Goal: Information Seeking & Learning: Learn about a topic

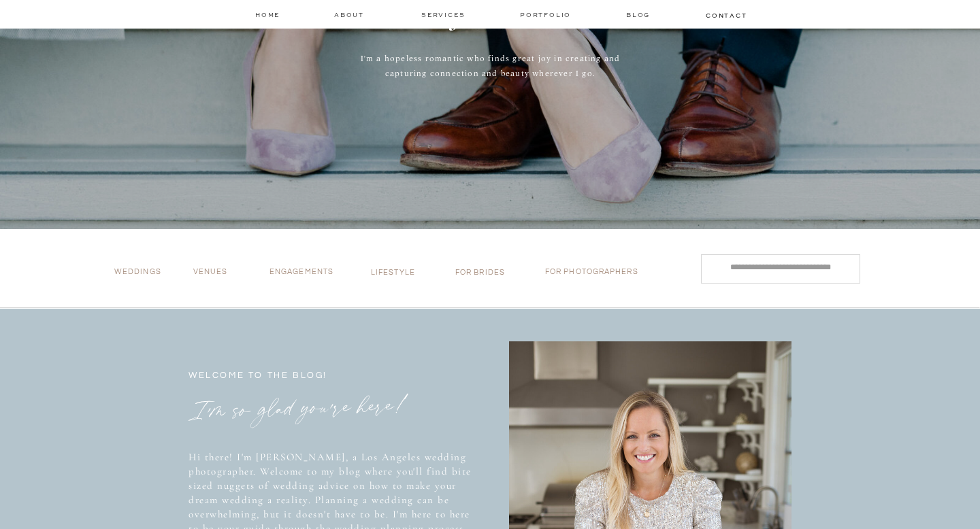
scroll to position [380, 0]
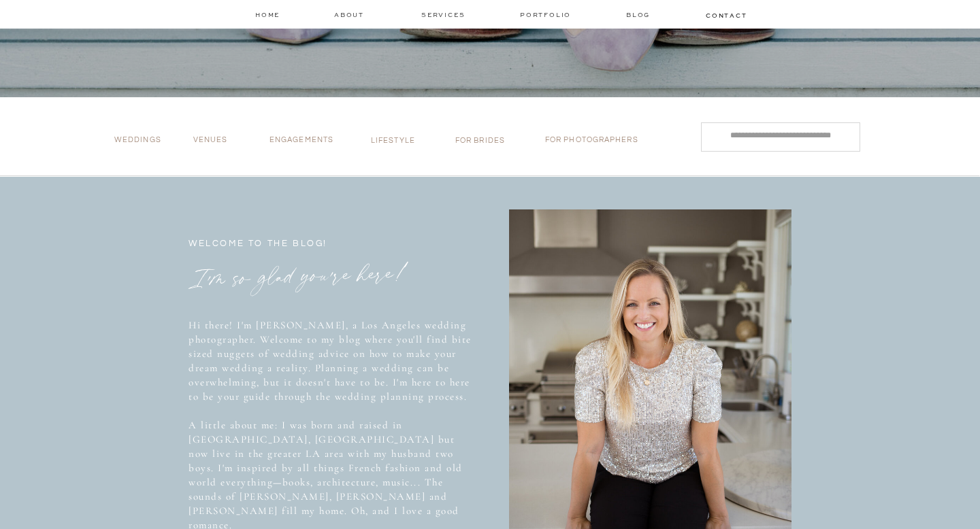
click at [137, 142] on p "Weddings" at bounding box center [141, 142] width 54 height 14
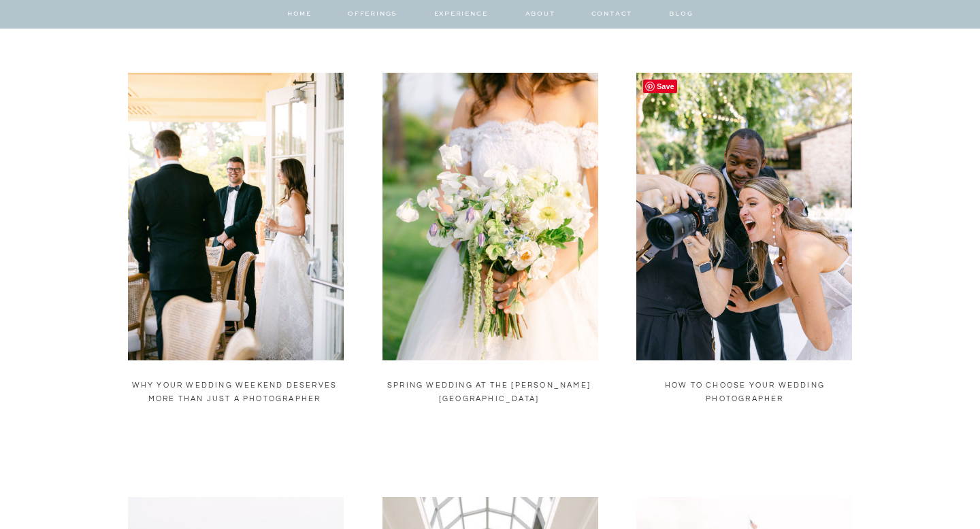
scroll to position [444, 0]
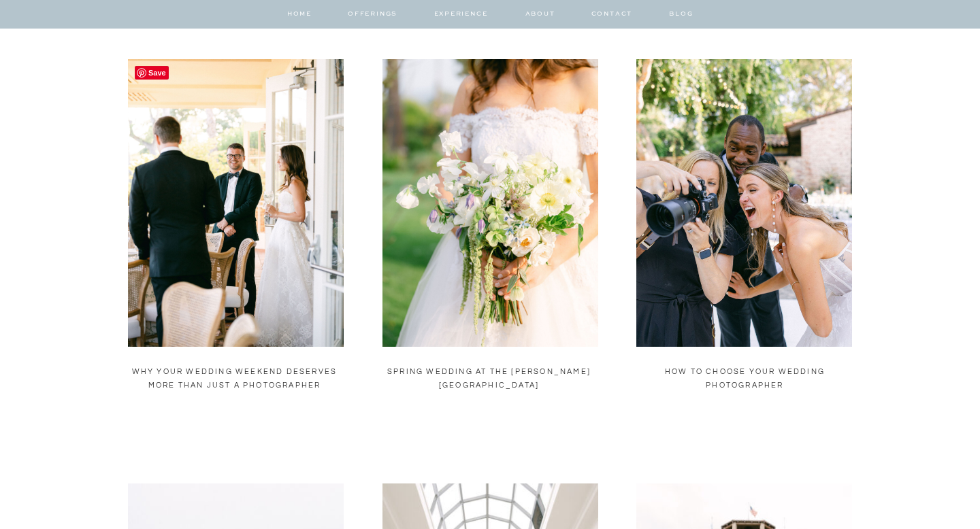
click at [269, 249] on img at bounding box center [236, 203] width 216 height 288
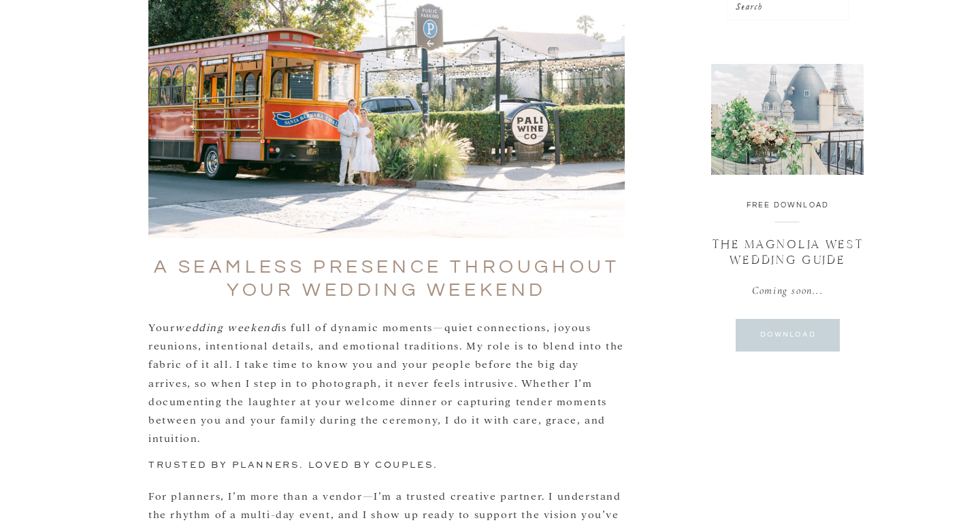
scroll to position [511, 0]
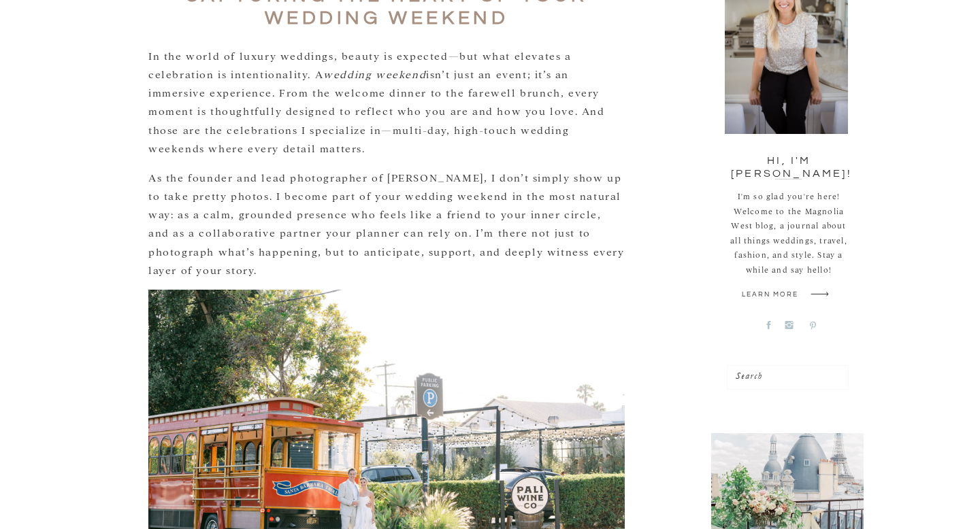
click at [814, 327] on icon at bounding box center [813, 326] width 6 height 8
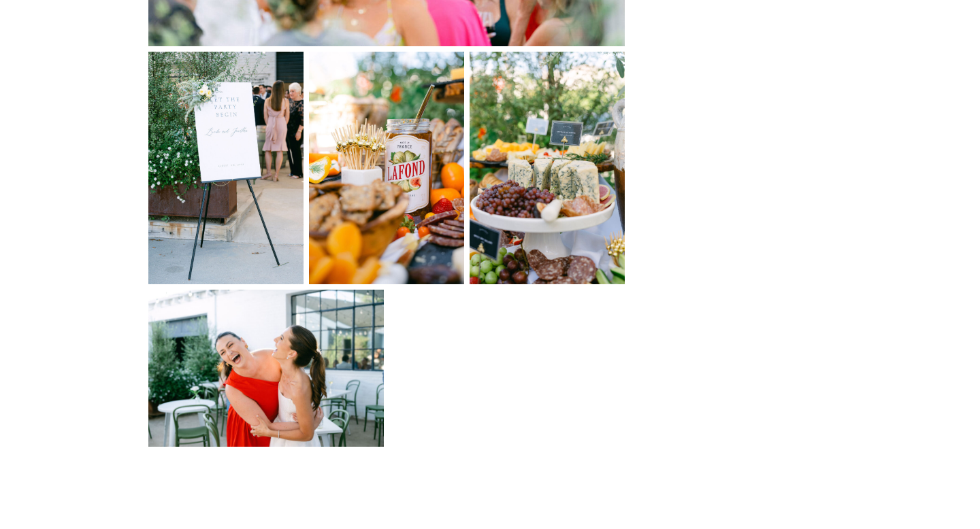
scroll to position [2347, 0]
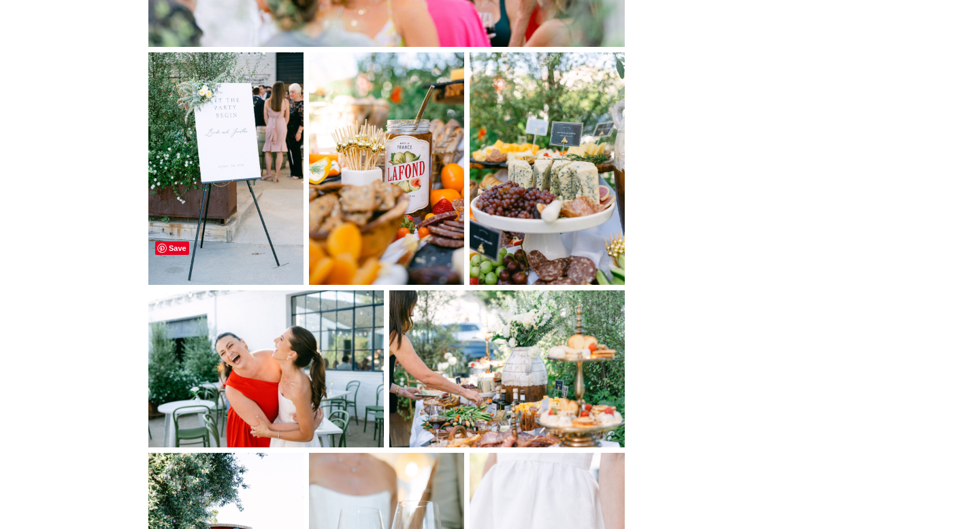
click at [367, 291] on img at bounding box center [265, 369] width 235 height 157
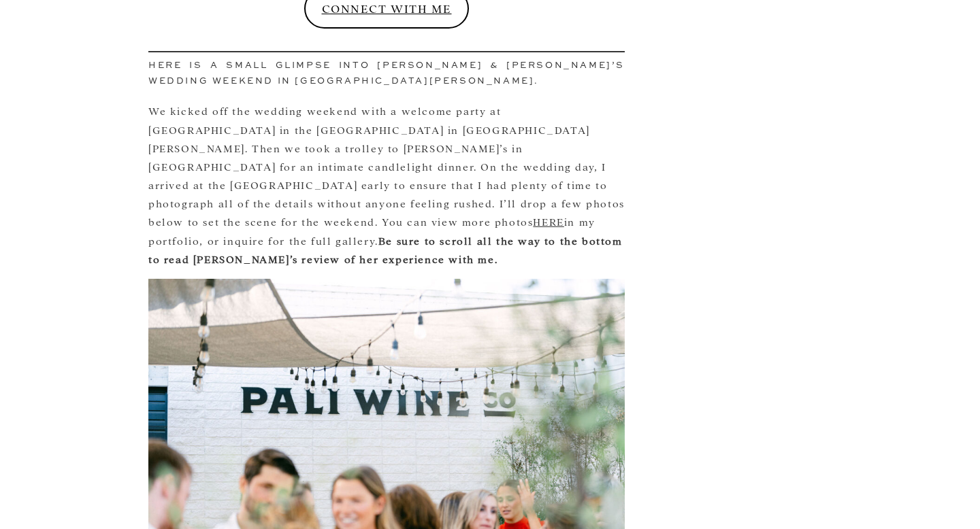
scroll to position [1792, 0]
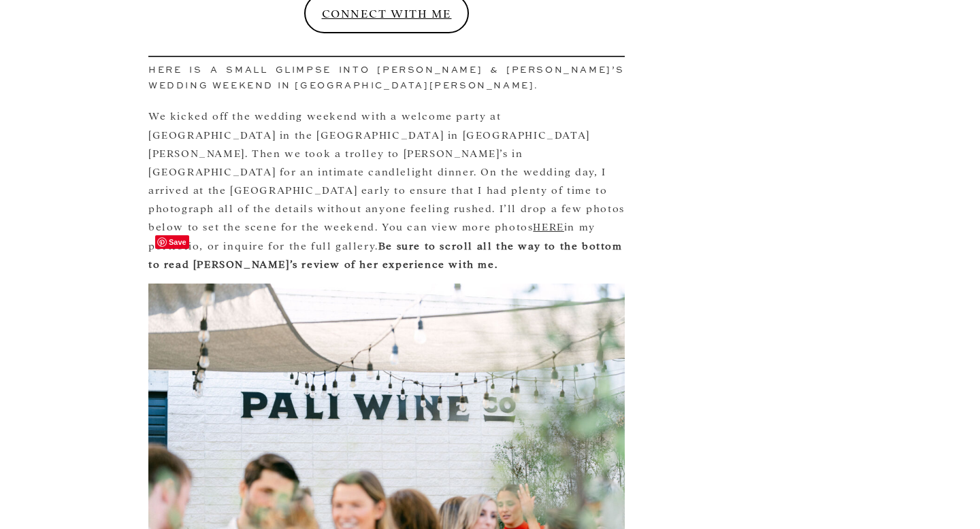
click at [177, 242] on span "Save" at bounding box center [172, 242] width 34 height 14
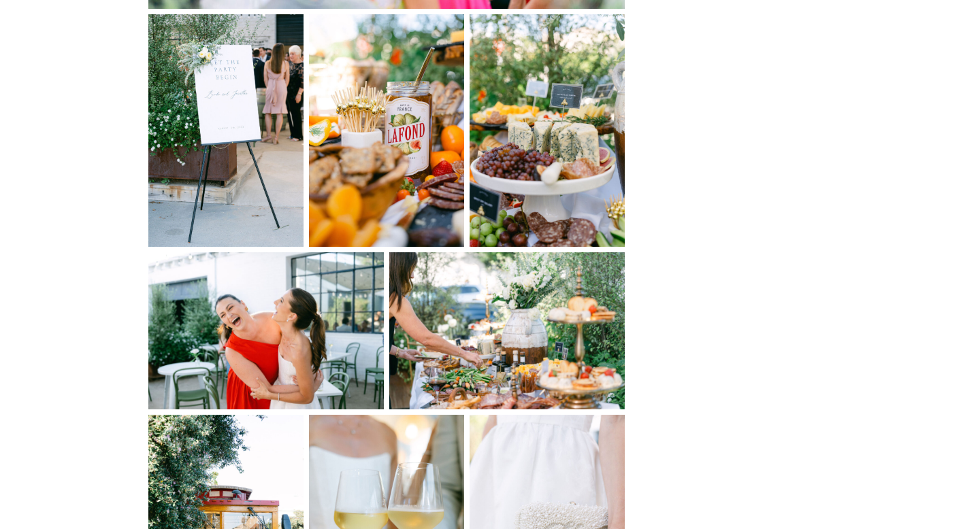
scroll to position [2392, 0]
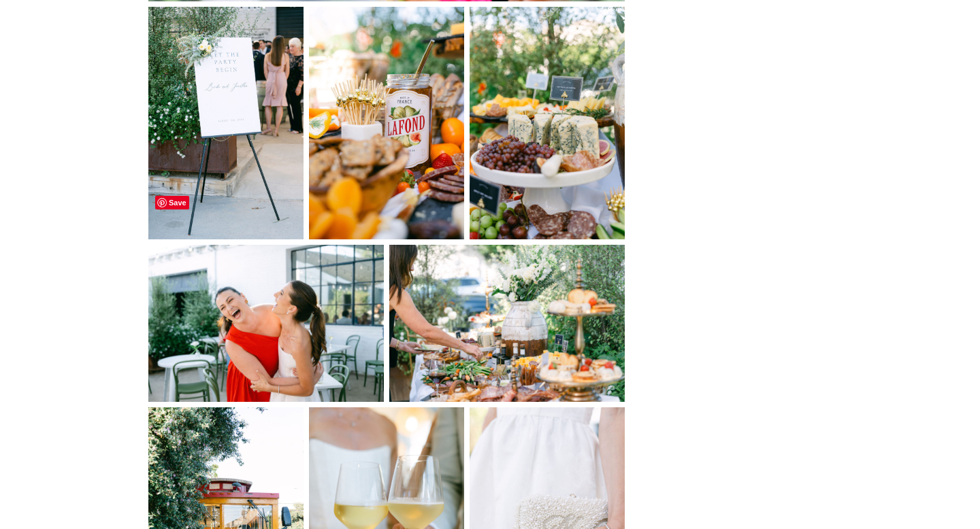
click at [171, 203] on span "Save" at bounding box center [172, 203] width 34 height 14
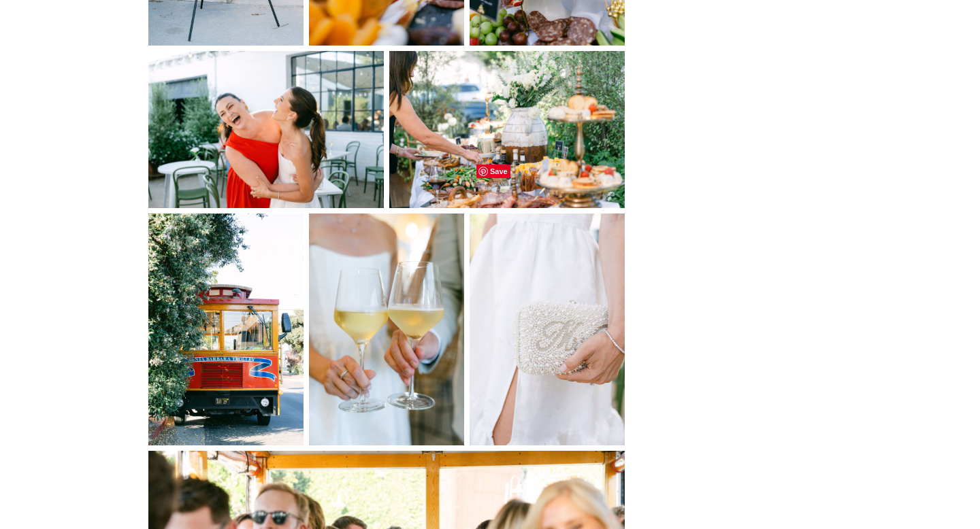
scroll to position [2628, 0]
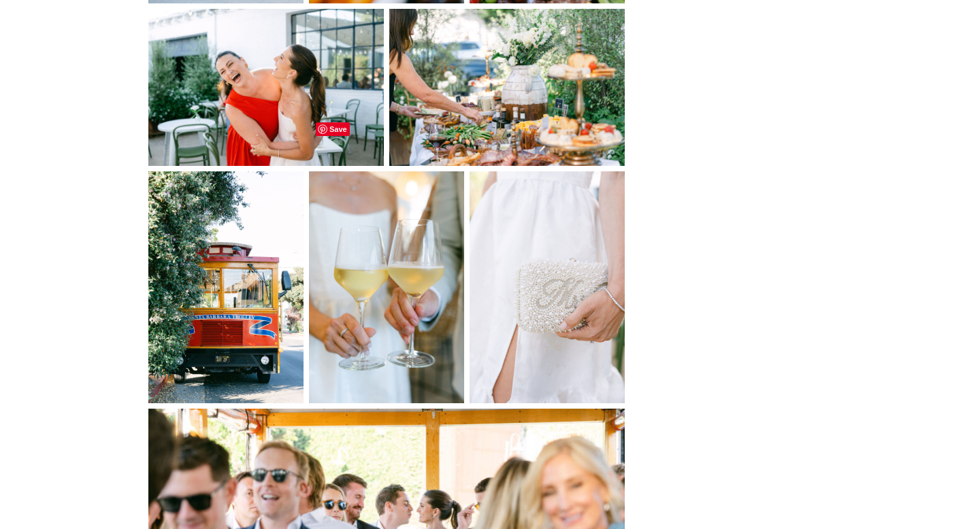
click at [337, 128] on span "Save" at bounding box center [333, 129] width 34 height 14
click at [500, 128] on span "Save" at bounding box center [493, 129] width 34 height 14
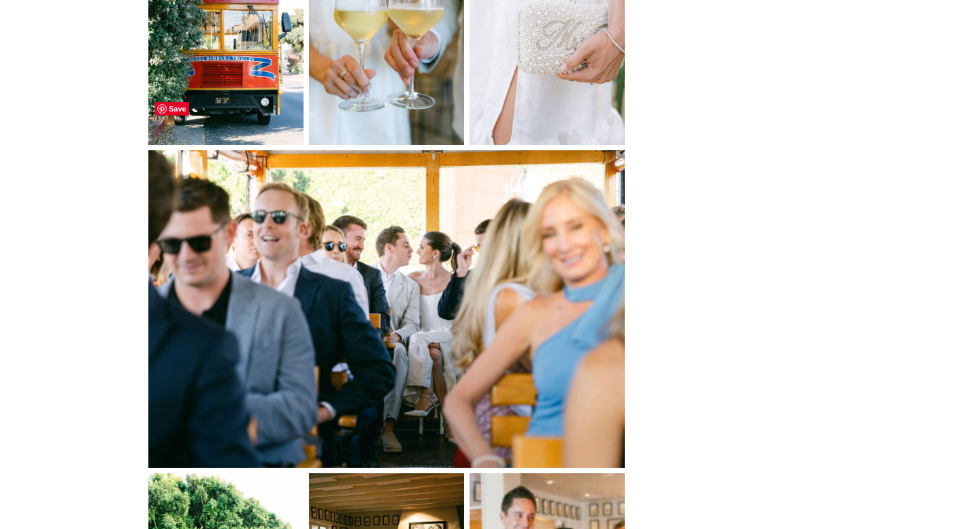
scroll to position [2867, 0]
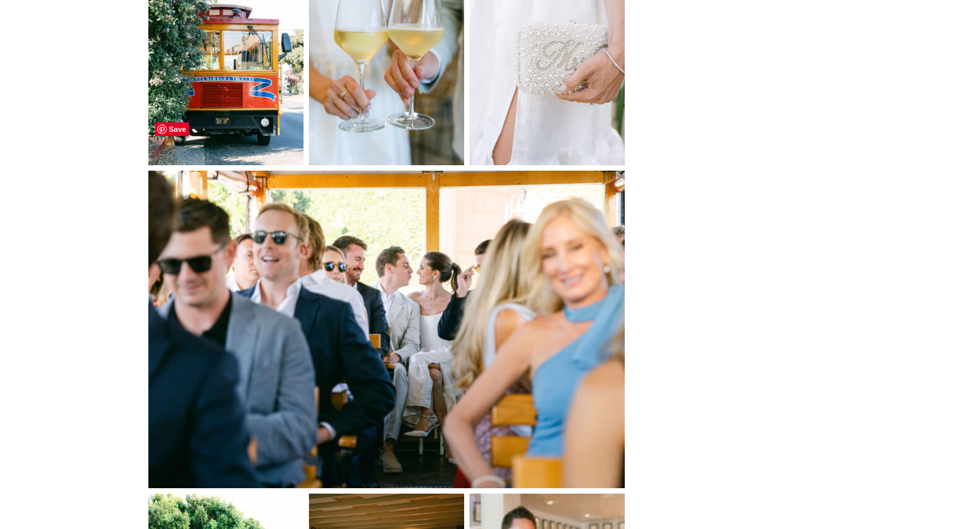
click at [171, 133] on span "Save" at bounding box center [172, 129] width 34 height 14
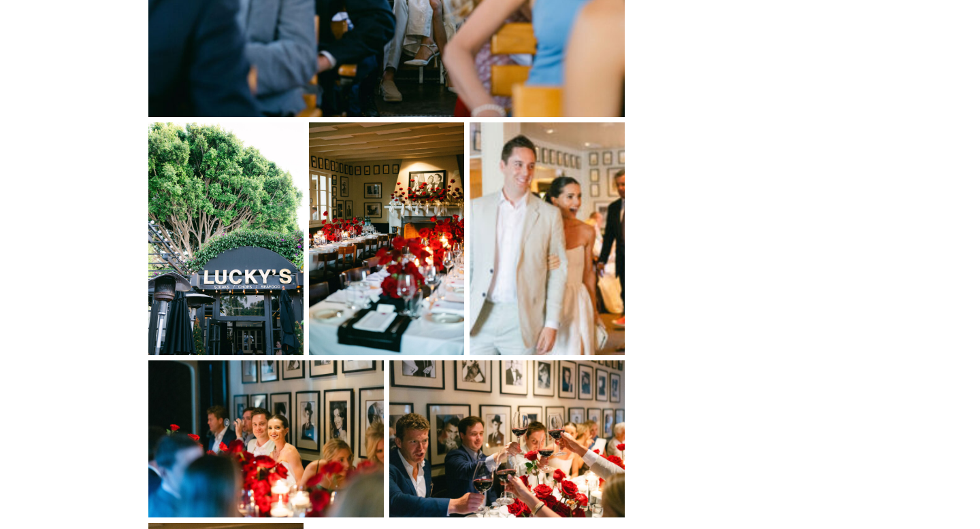
scroll to position [3246, 0]
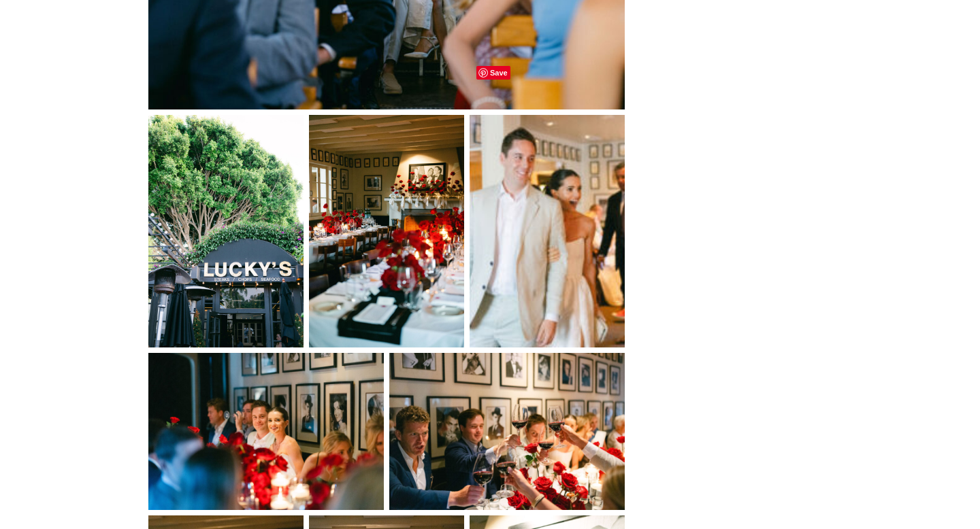
click at [494, 71] on span "Save" at bounding box center [493, 73] width 34 height 14
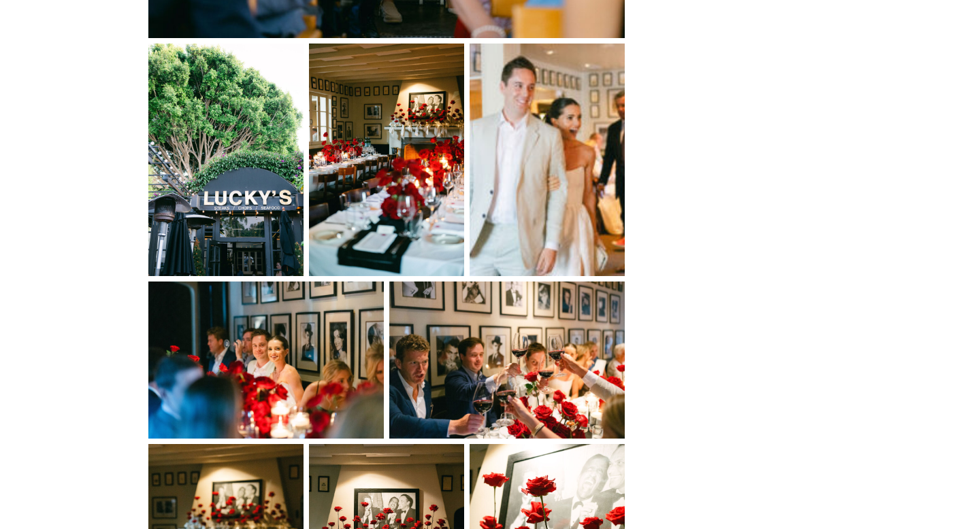
scroll to position [3476, 0]
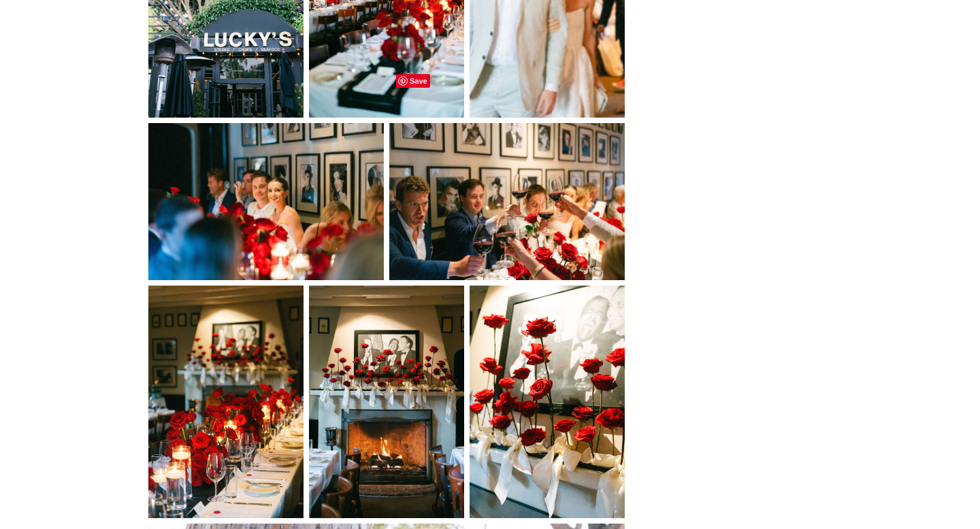
click at [406, 79] on span "Save" at bounding box center [413, 81] width 34 height 14
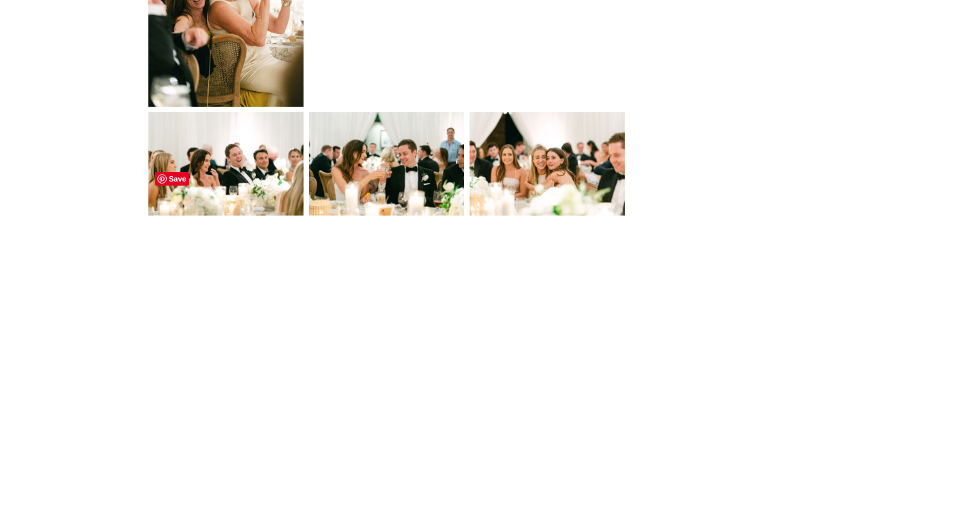
scroll to position [9608, 0]
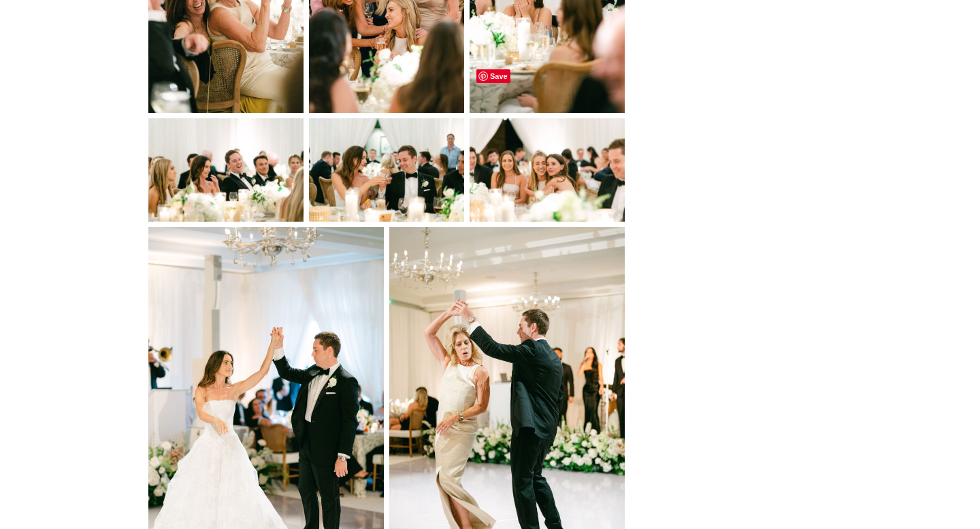
click at [491, 77] on span "Save" at bounding box center [493, 76] width 34 height 14
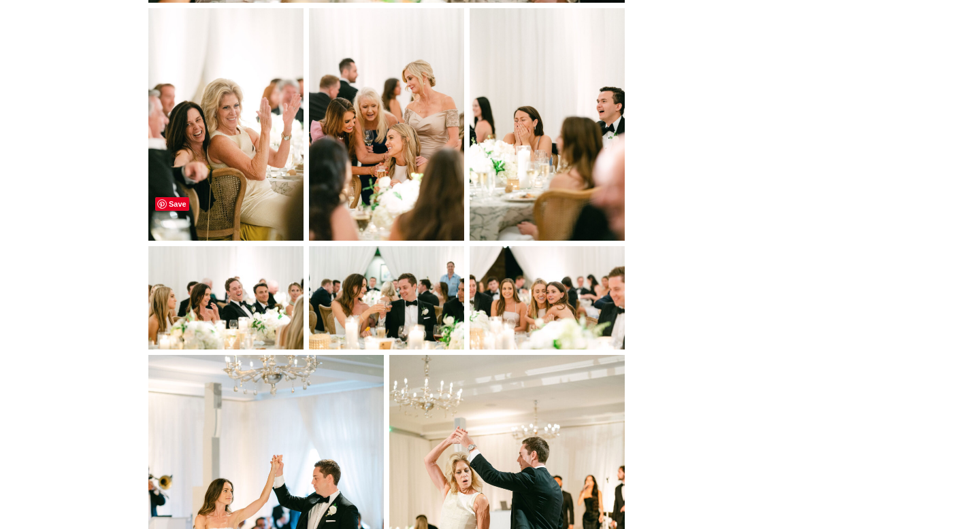
scroll to position [9471, 0]
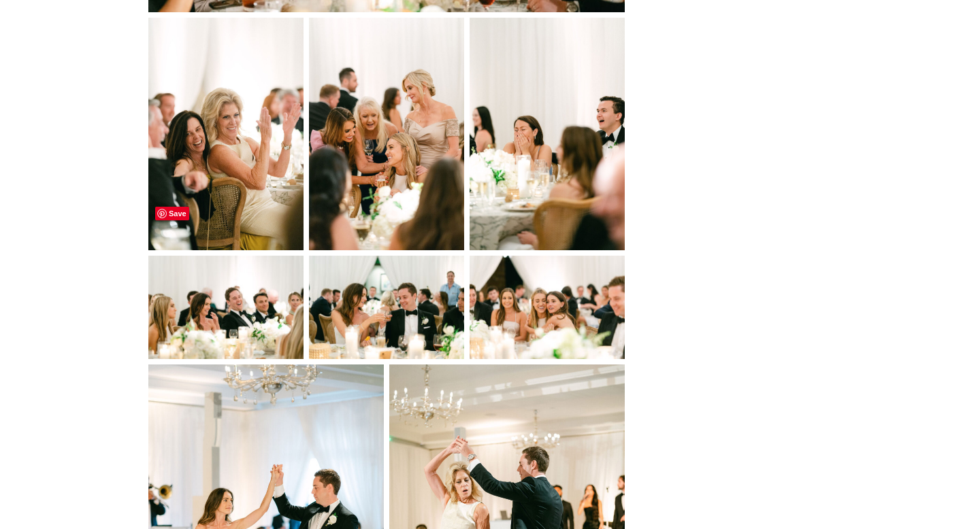
click at [178, 211] on span "Save" at bounding box center [172, 214] width 34 height 14
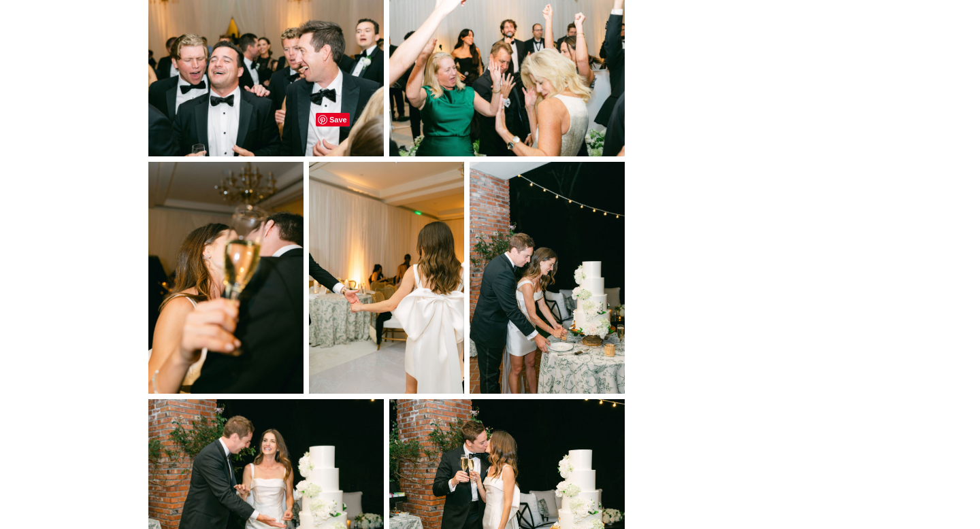
scroll to position [10649, 0]
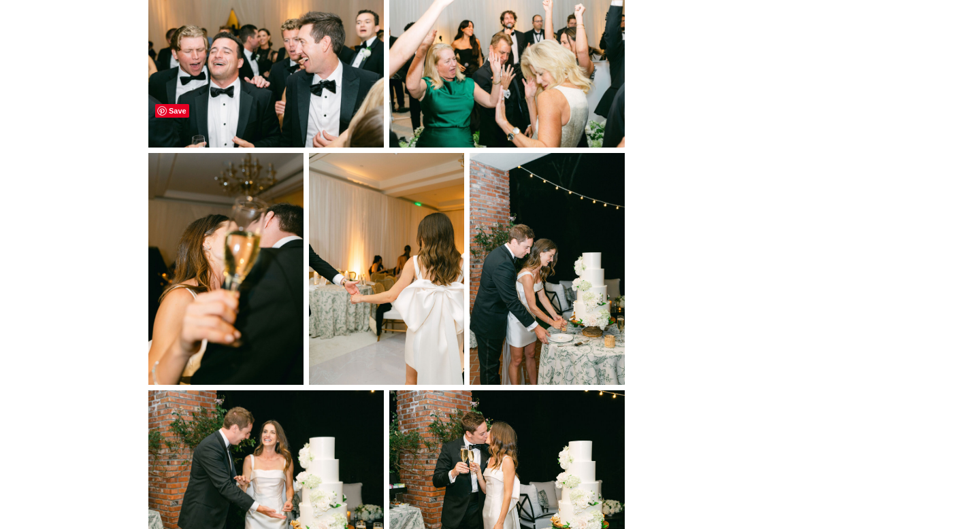
click at [172, 114] on span "Save" at bounding box center [172, 111] width 34 height 14
click at [336, 110] on span "Save" at bounding box center [333, 111] width 34 height 14
click at [493, 111] on span "Save" at bounding box center [493, 111] width 34 height 14
click at [492, 114] on span "Save" at bounding box center [493, 111] width 34 height 14
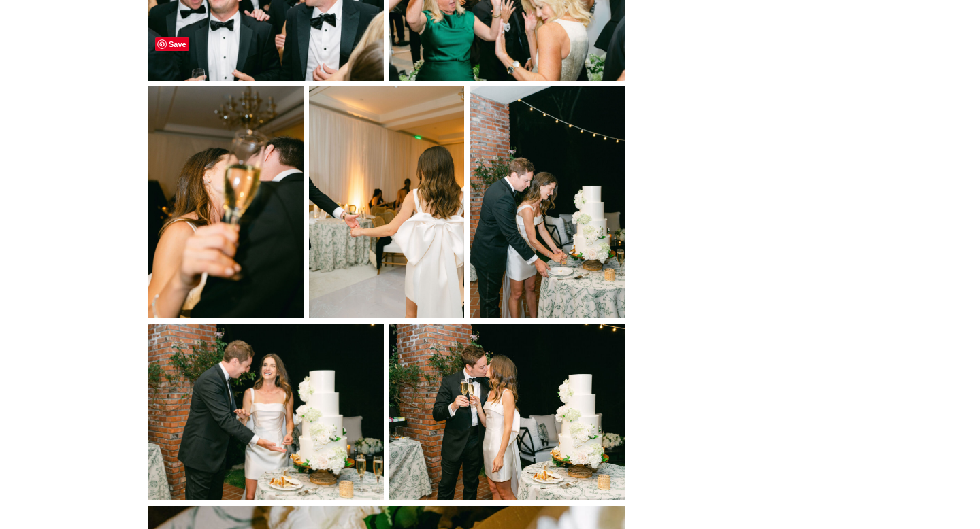
scroll to position [10903, 0]
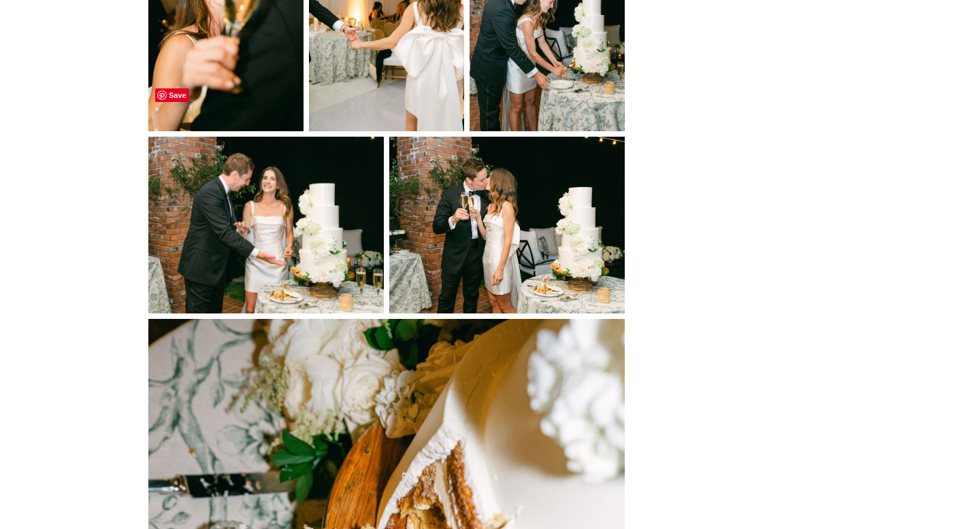
click at [178, 95] on span "Save" at bounding box center [172, 95] width 34 height 14
click at [421, 96] on span "Save" at bounding box center [413, 95] width 34 height 14
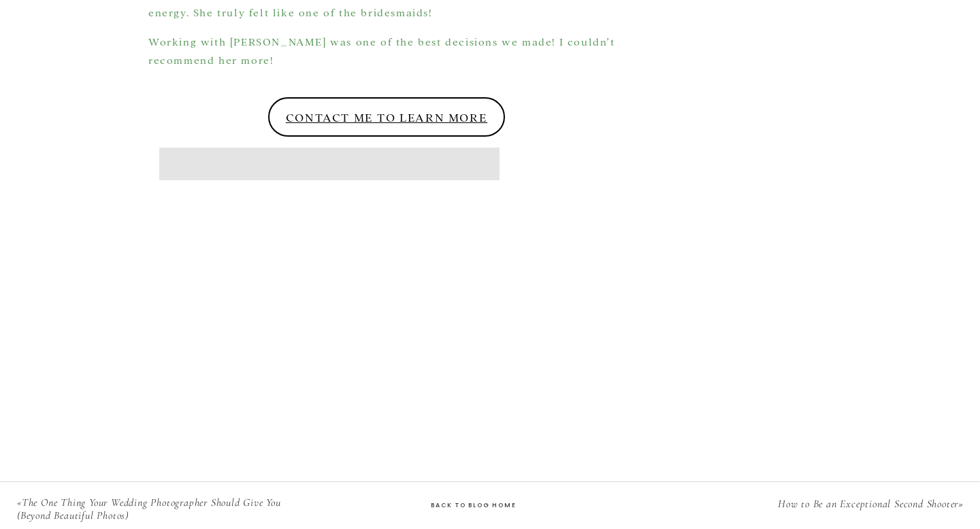
scroll to position [12508, 0]
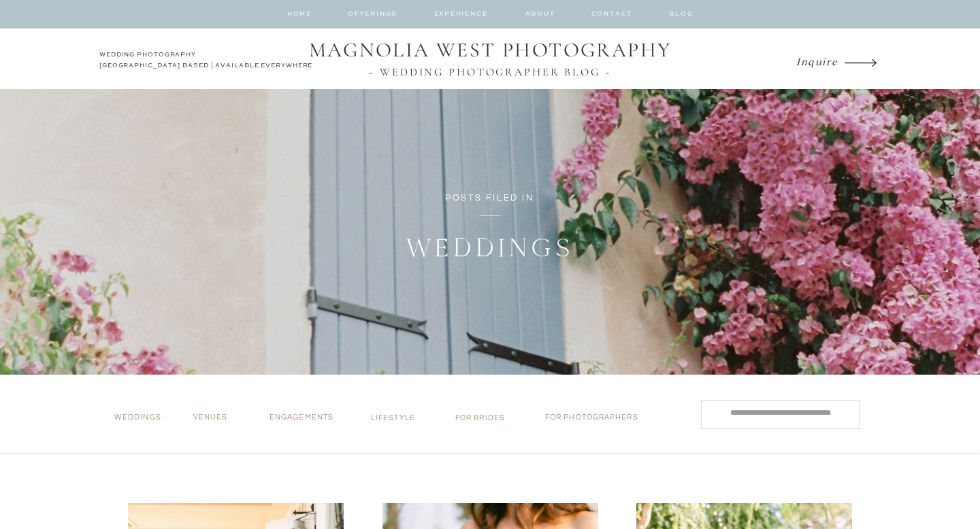
scroll to position [444, 0]
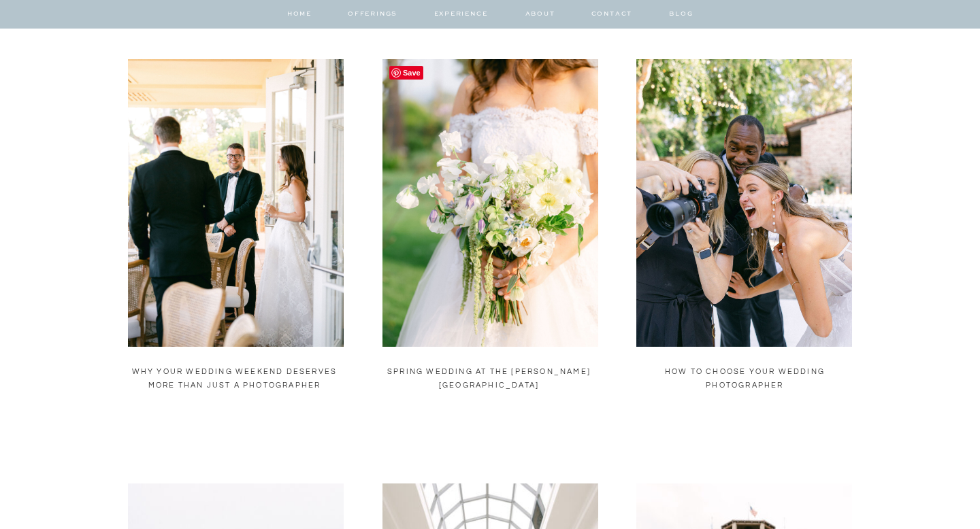
click at [510, 240] on img at bounding box center [490, 203] width 216 height 288
click at [716, 237] on img at bounding box center [744, 203] width 216 height 288
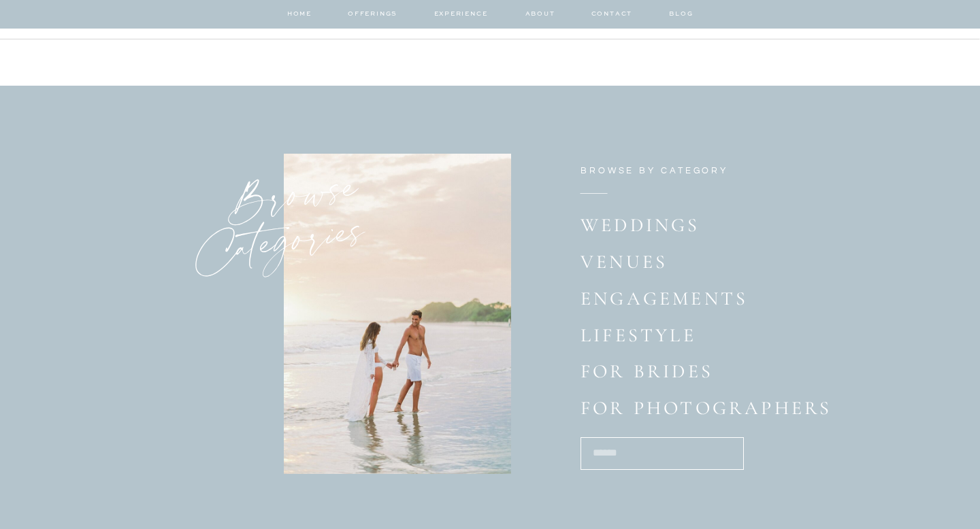
scroll to position [2139, 0]
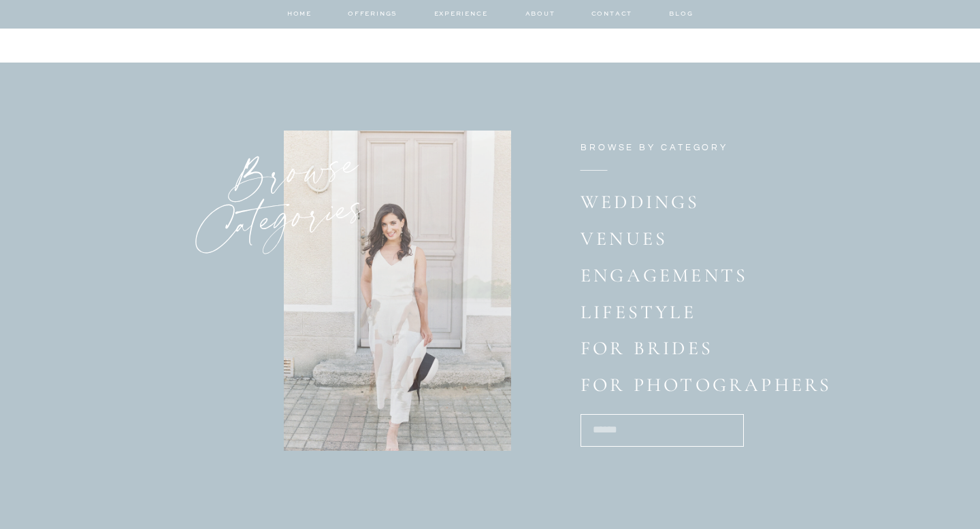
click at [623, 355] on p "for brides" at bounding box center [715, 350] width 271 height 27
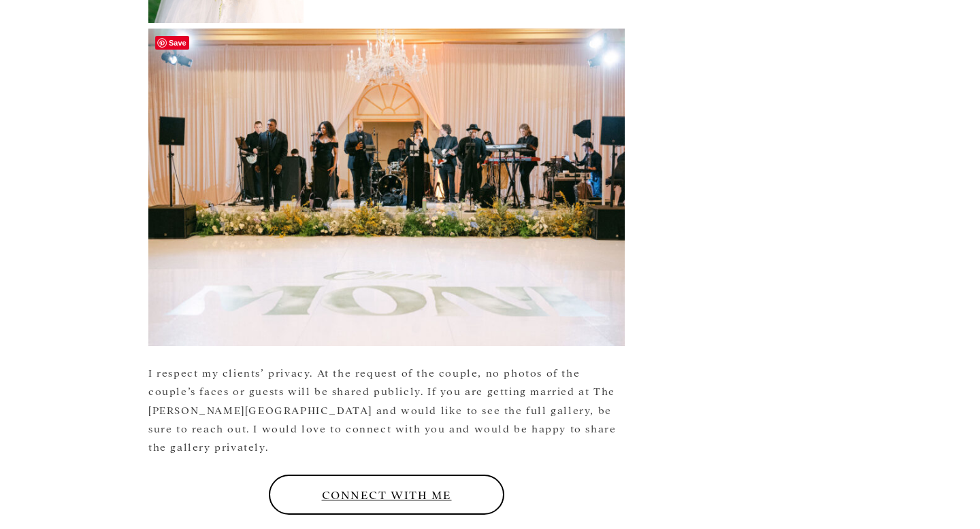
scroll to position [6032, 0]
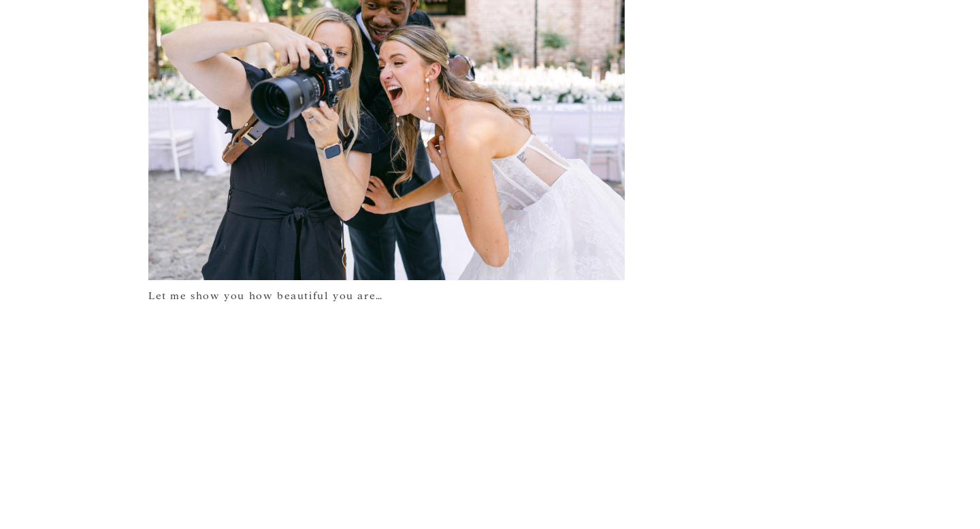
scroll to position [2763, 0]
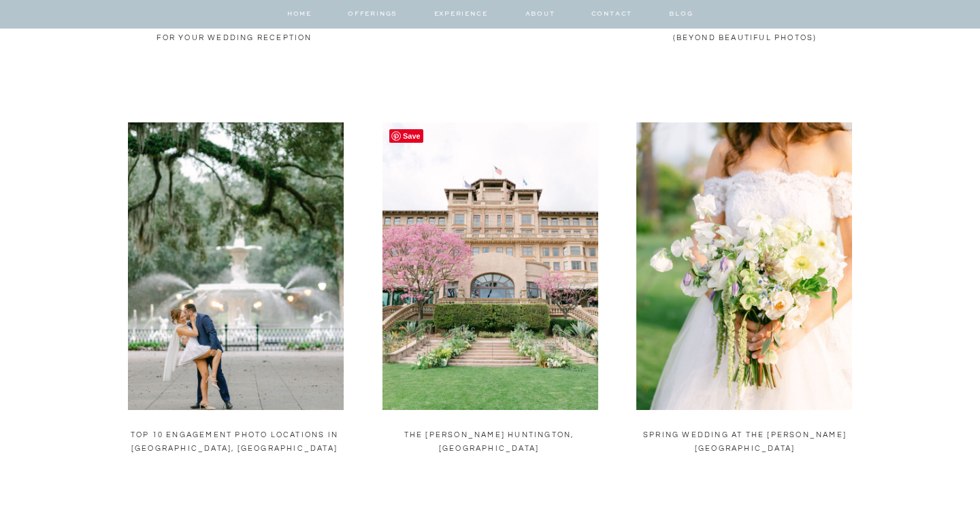
scroll to position [1004, 0]
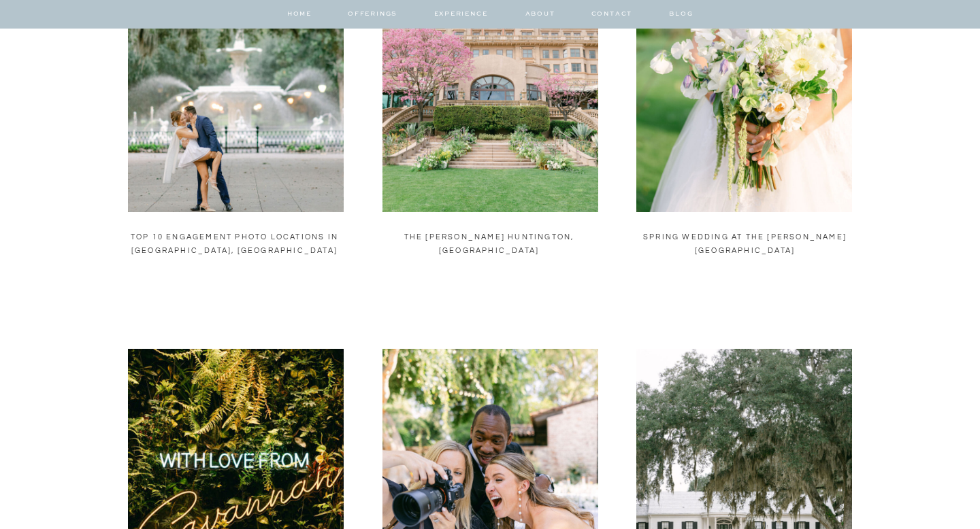
click at [253, 184] on img at bounding box center [236, 68] width 216 height 288
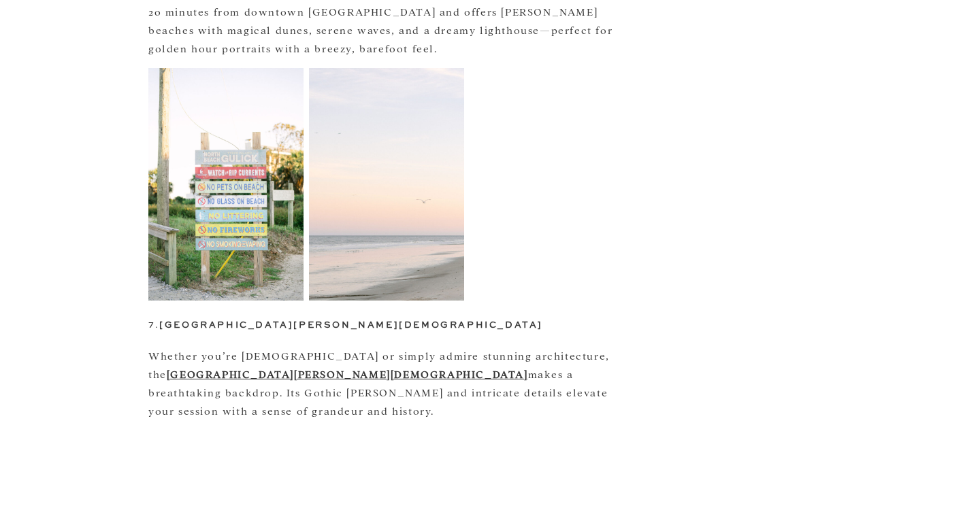
scroll to position [2412, 0]
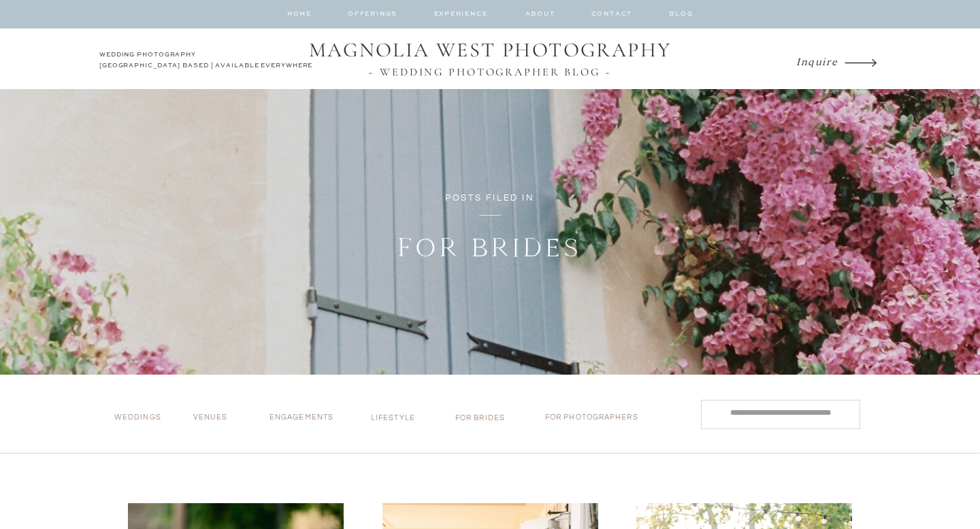
scroll to position [1004, 0]
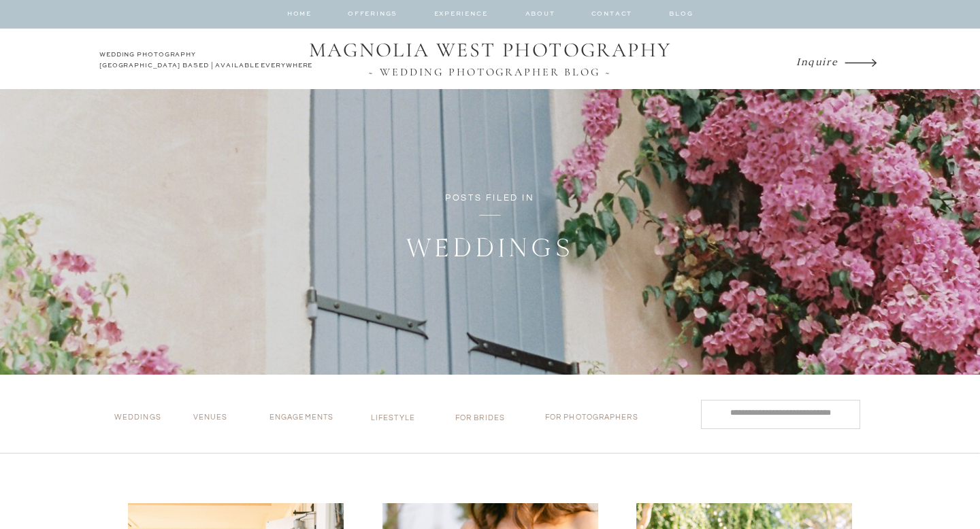
scroll to position [2139, 0]
